Goal: Task Accomplishment & Management: Manage account settings

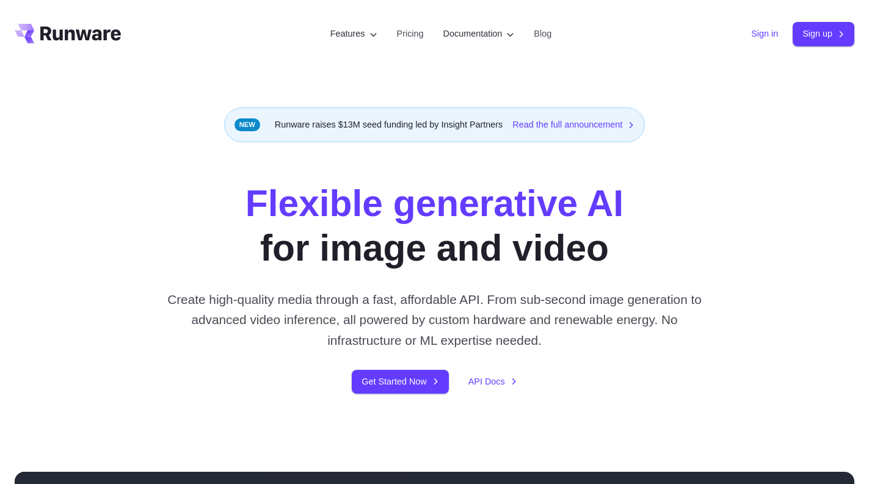
click at [756, 33] on link "Sign in" at bounding box center [764, 34] width 27 height 14
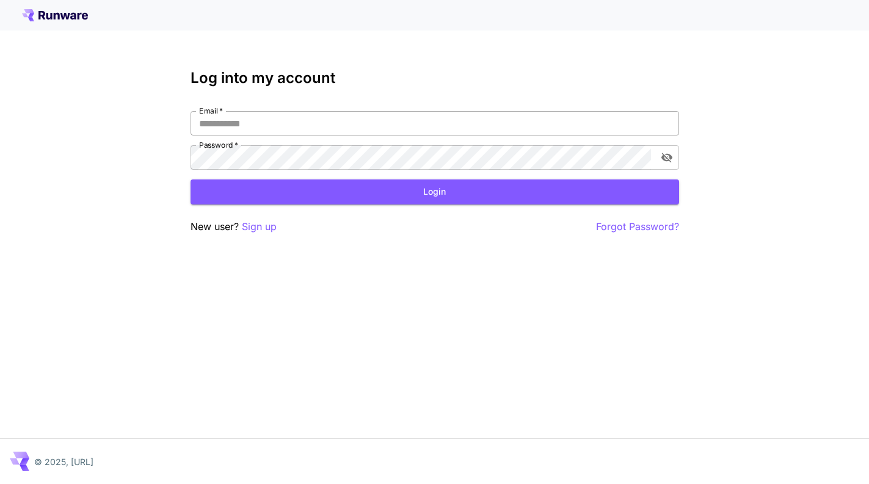
type input "**********"
click at [311, 114] on input "**********" at bounding box center [434, 123] width 488 height 24
click at [345, 292] on div "**********" at bounding box center [434, 242] width 869 height 484
